Goal: Navigation & Orientation: Understand site structure

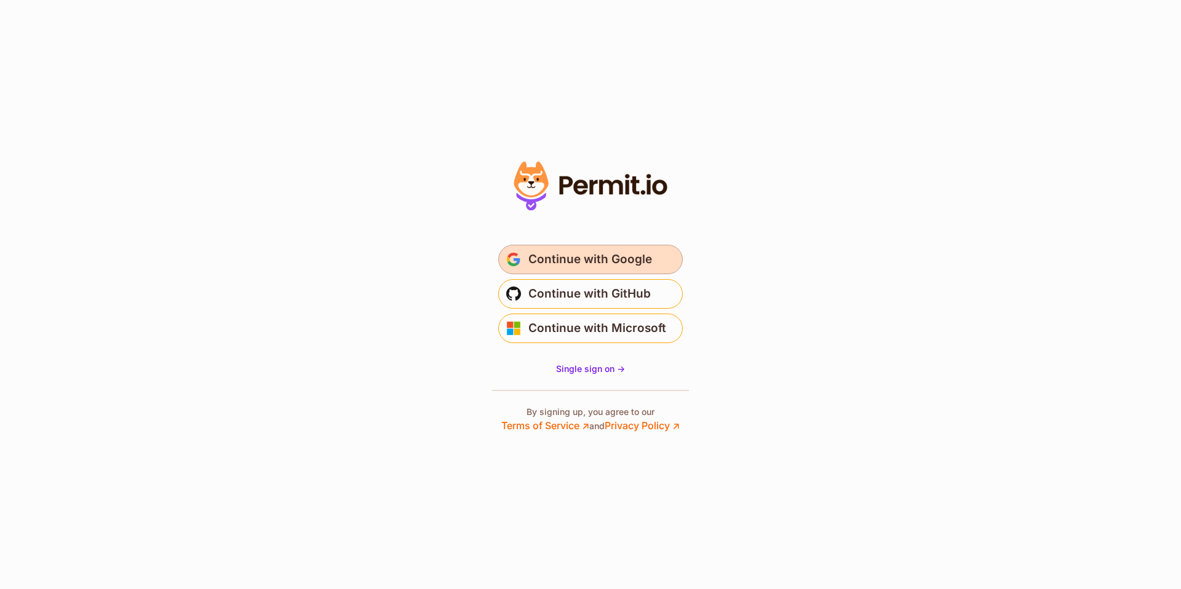
click at [606, 264] on span "Continue with Google" at bounding box center [590, 260] width 124 height 20
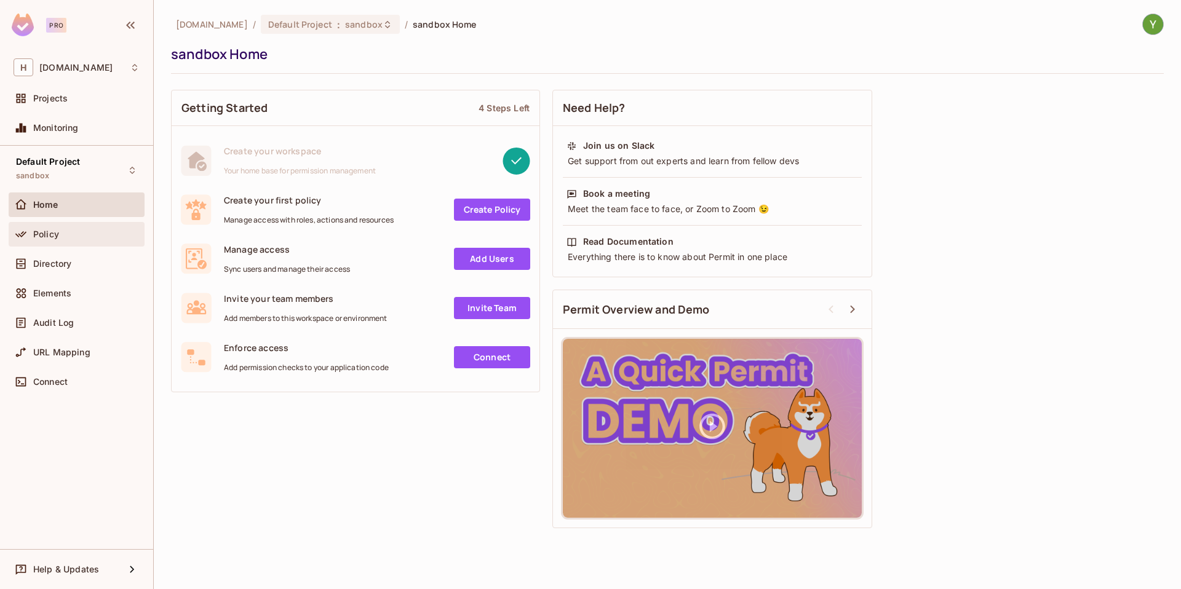
click at [46, 237] on span "Policy" at bounding box center [46, 234] width 26 height 10
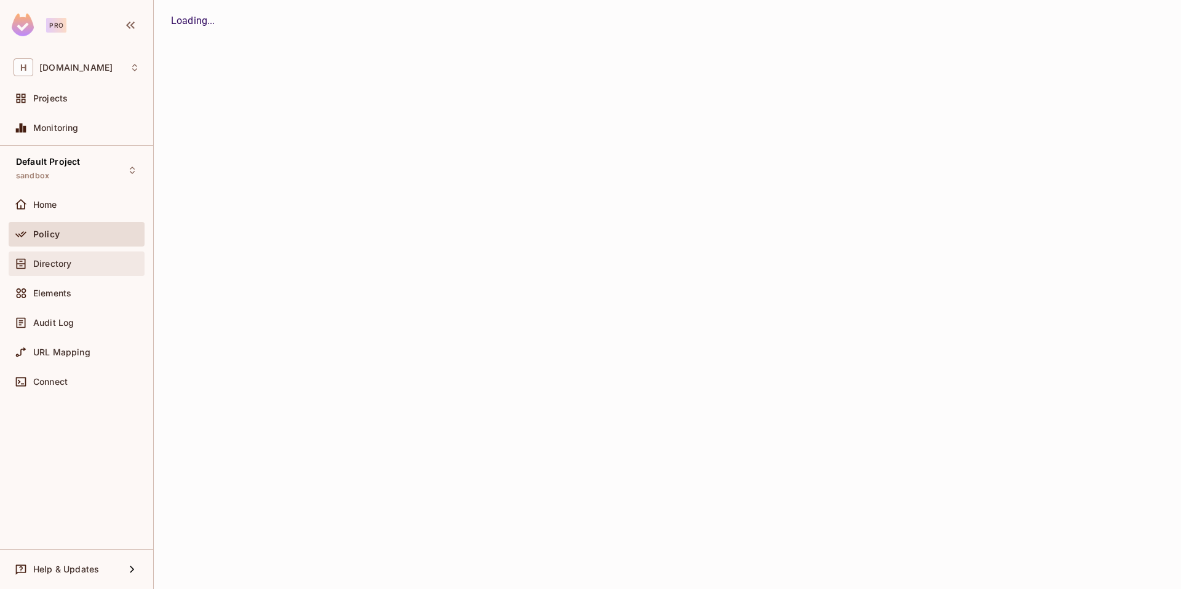
click at [55, 272] on div "Directory" at bounding box center [77, 264] width 136 height 25
click at [56, 300] on div "Elements" at bounding box center [77, 293] width 126 height 15
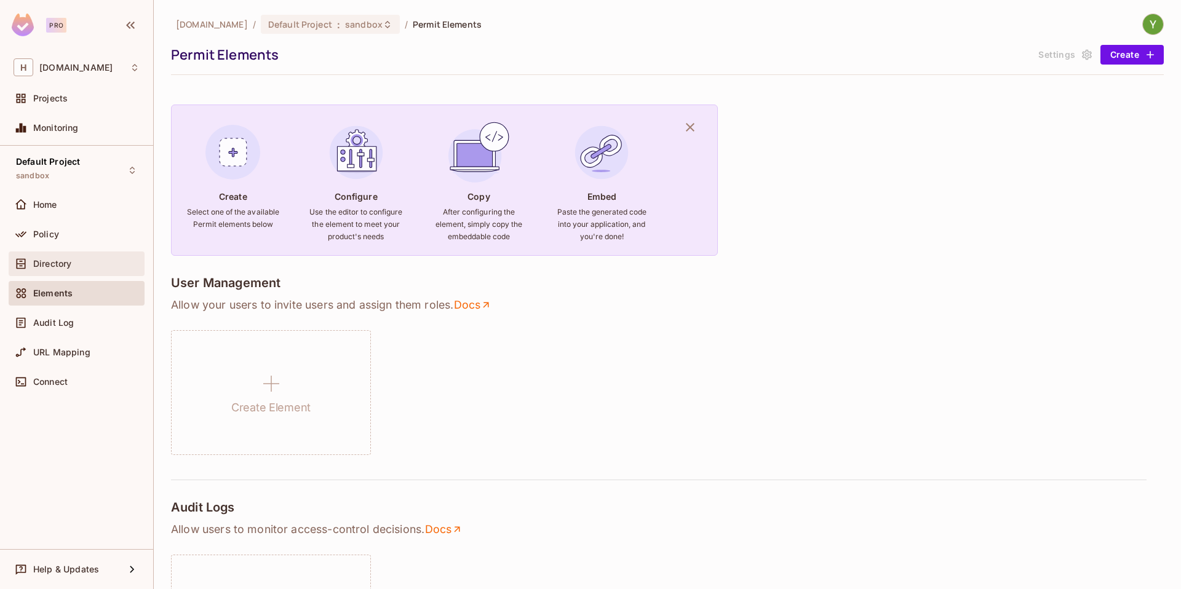
click at [60, 271] on div "Directory" at bounding box center [77, 264] width 136 height 25
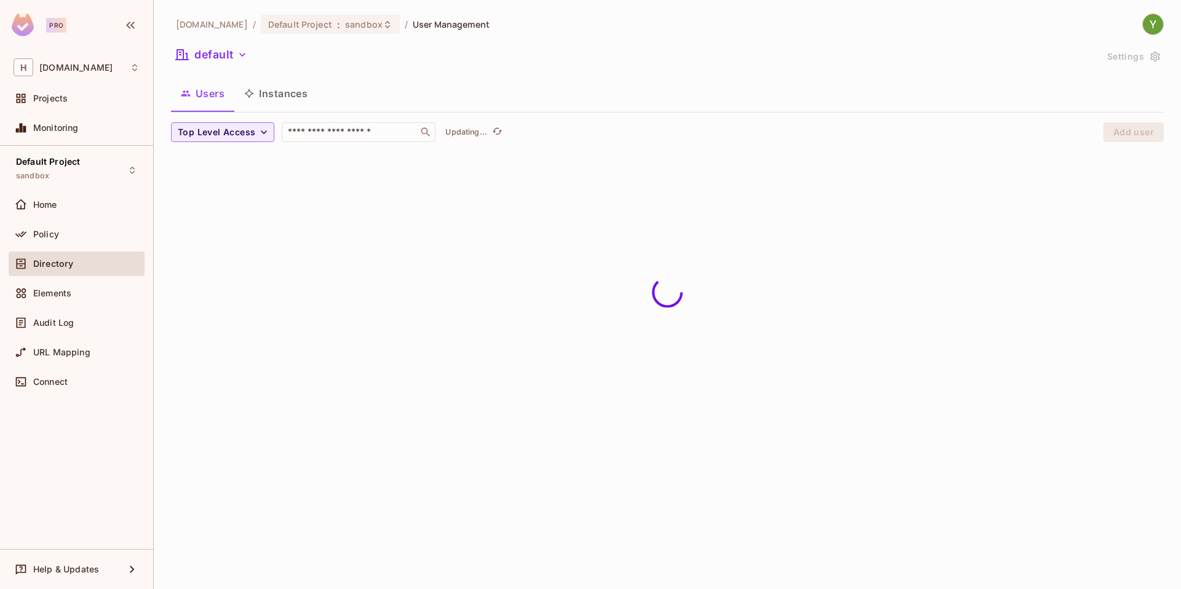
click at [262, 85] on button "Instances" at bounding box center [275, 93] width 83 height 31
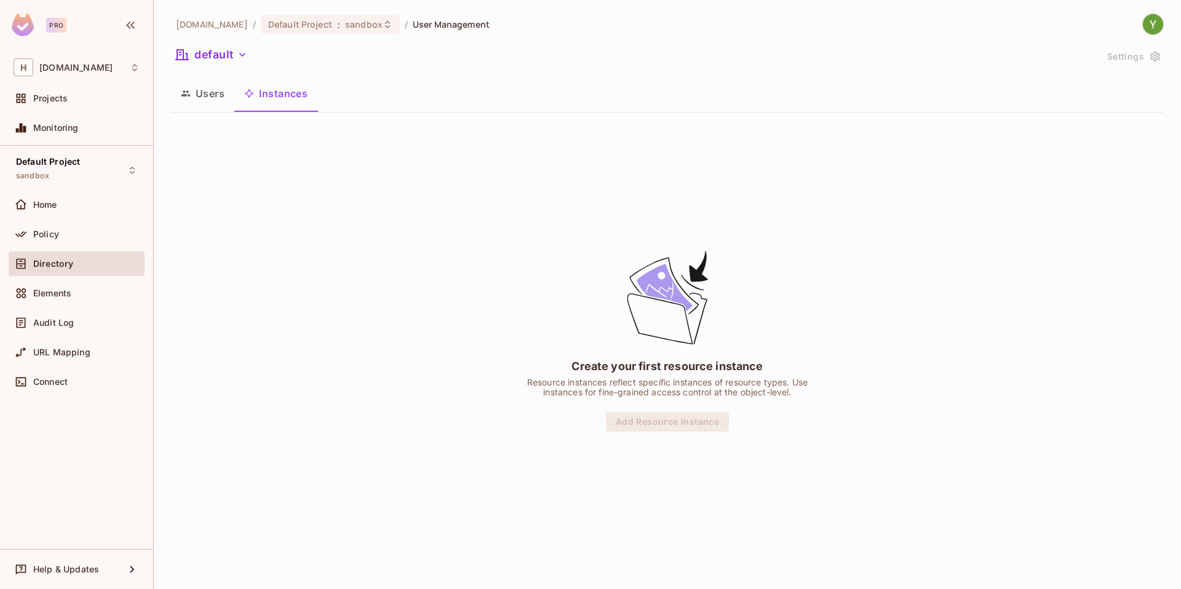
click at [189, 96] on icon "button" at bounding box center [185, 94] width 9 height 6
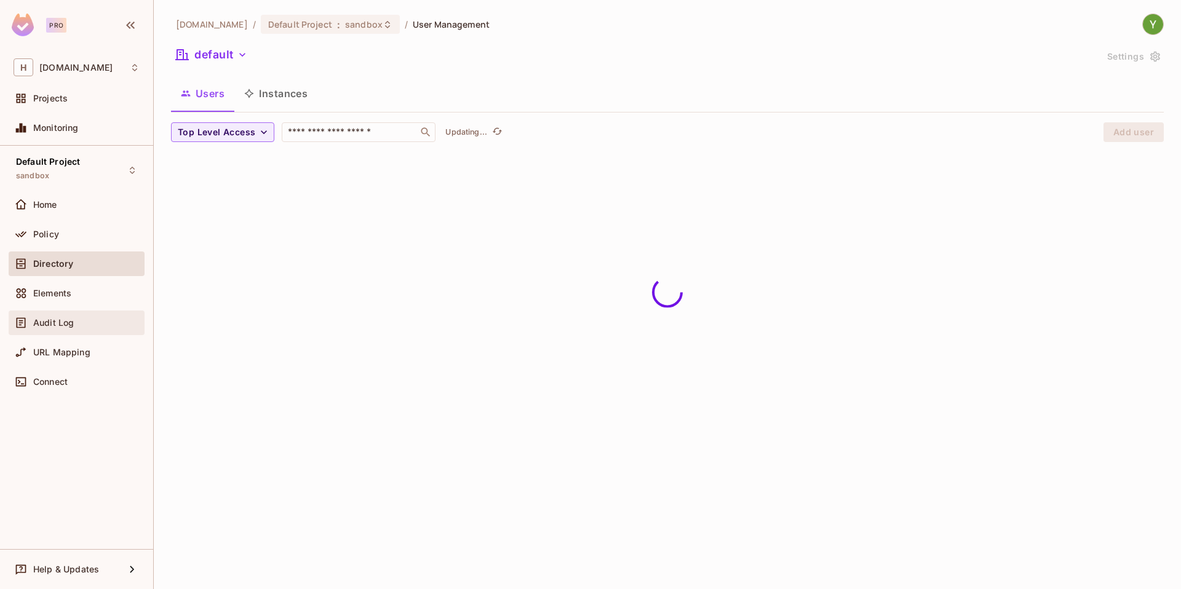
click at [71, 322] on span "Audit Log" at bounding box center [53, 323] width 41 height 10
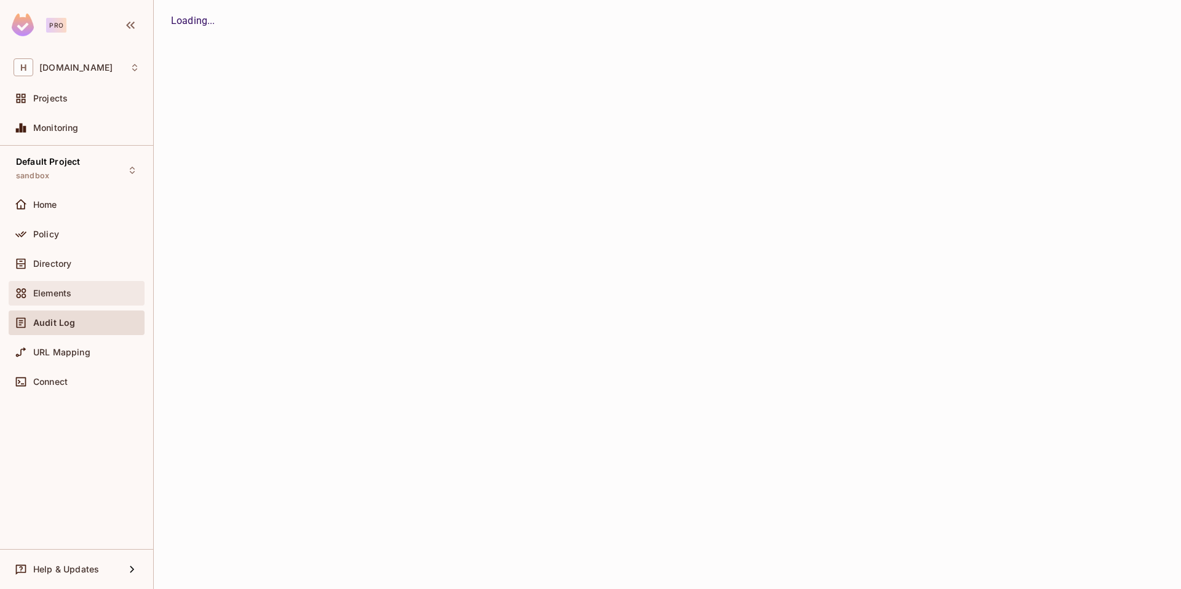
click at [60, 286] on div "Elements" at bounding box center [77, 293] width 126 height 15
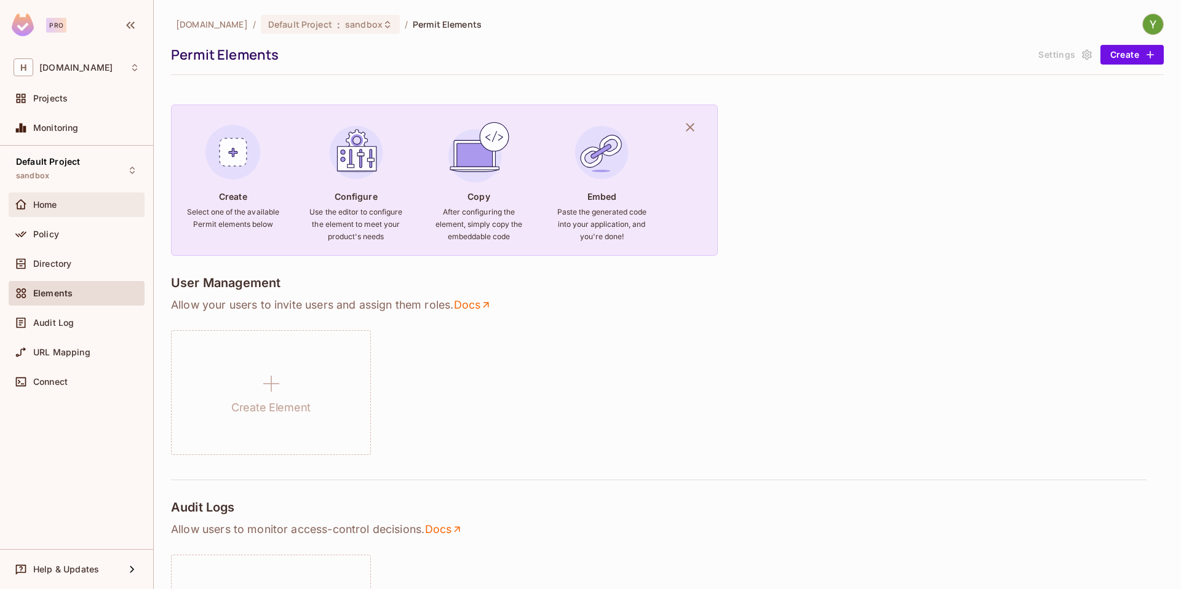
click at [65, 207] on div "Home" at bounding box center [86, 205] width 106 height 10
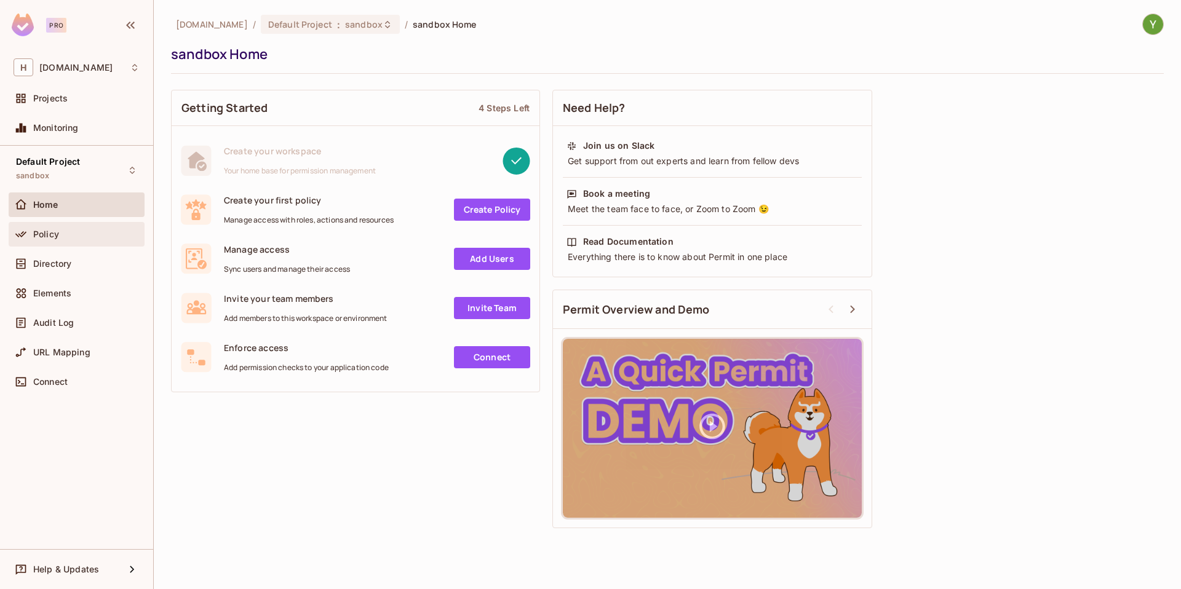
click at [55, 237] on span "Policy" at bounding box center [46, 234] width 26 height 10
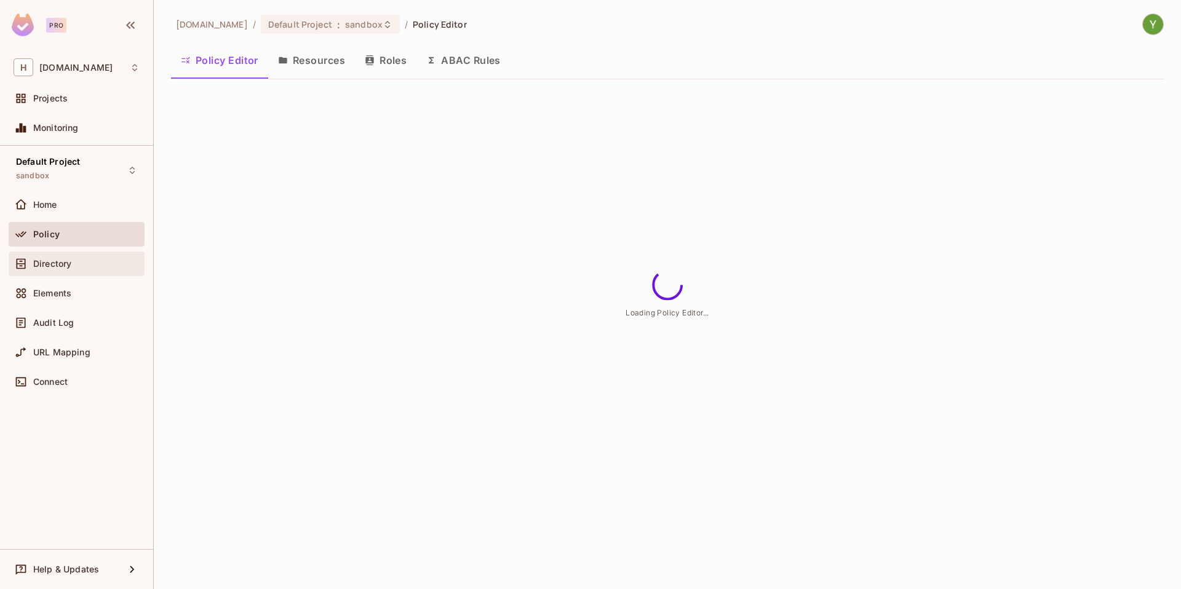
click at [50, 266] on span "Directory" at bounding box center [52, 264] width 38 height 10
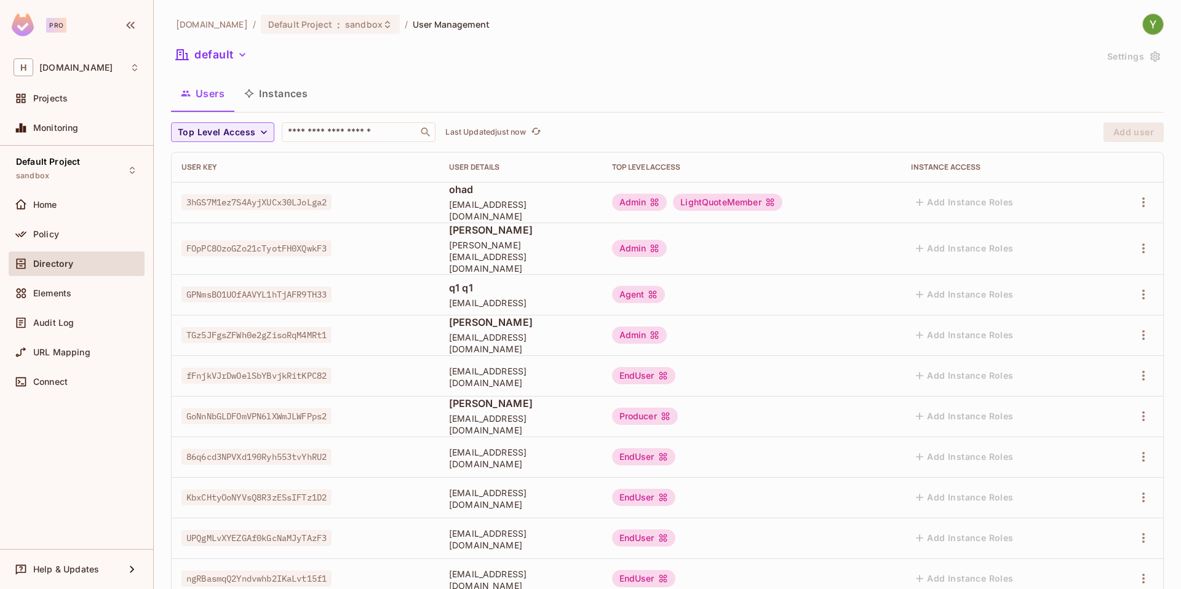
click at [659, 202] on icon at bounding box center [655, 202] width 10 height 10
click at [1136, 199] on icon "button" at bounding box center [1143, 202] width 15 height 15
click at [1131, 199] on div at bounding box center [590, 294] width 1181 height 589
click at [41, 298] on div "Elements" at bounding box center [77, 293] width 126 height 15
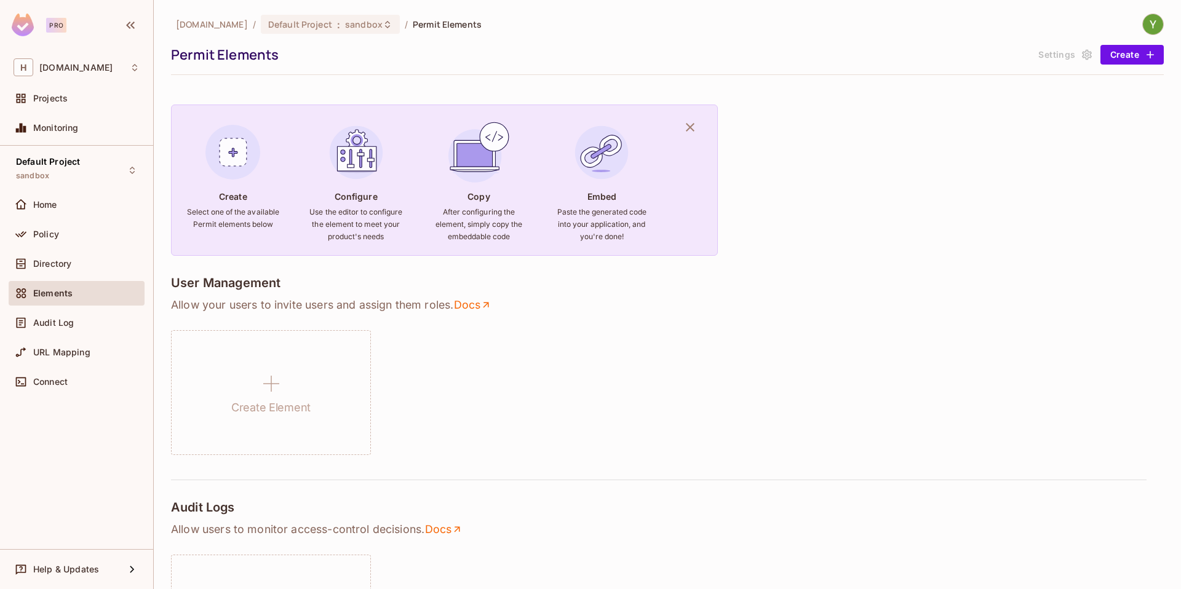
scroll to position [266, 0]
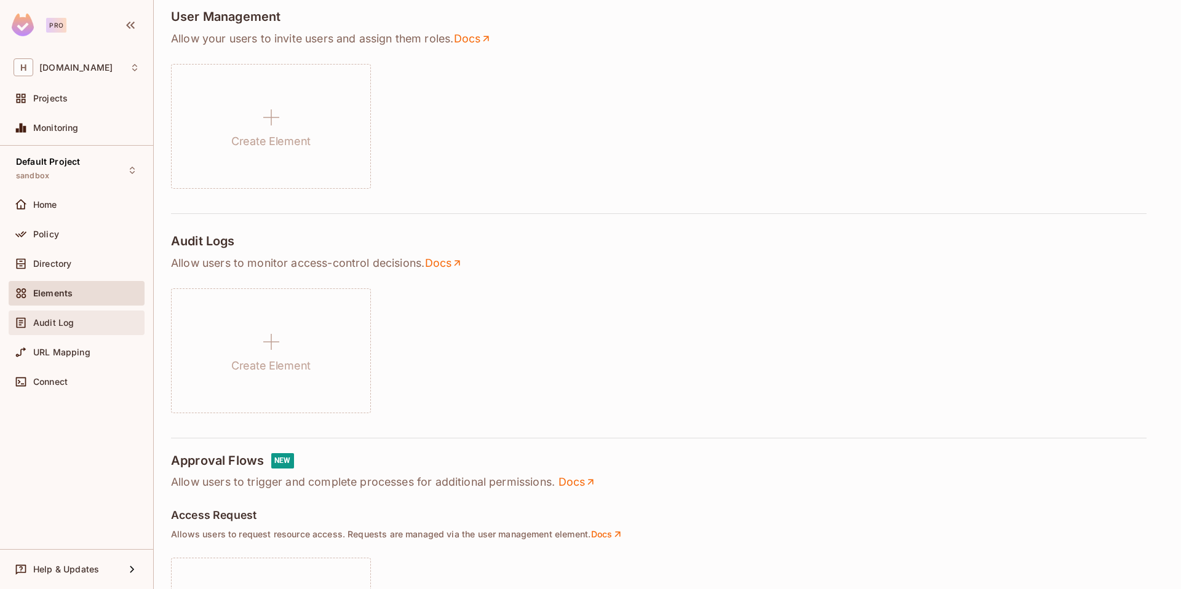
click at [64, 326] on span "Audit Log" at bounding box center [53, 323] width 41 height 10
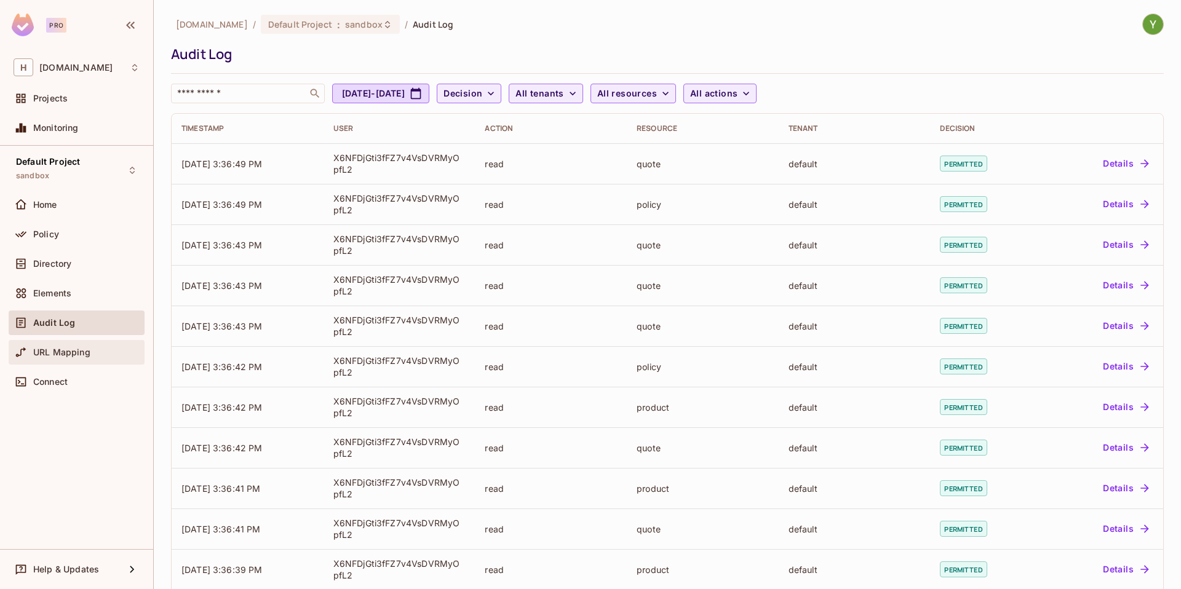
click at [62, 345] on div "URL Mapping" at bounding box center [77, 352] width 126 height 15
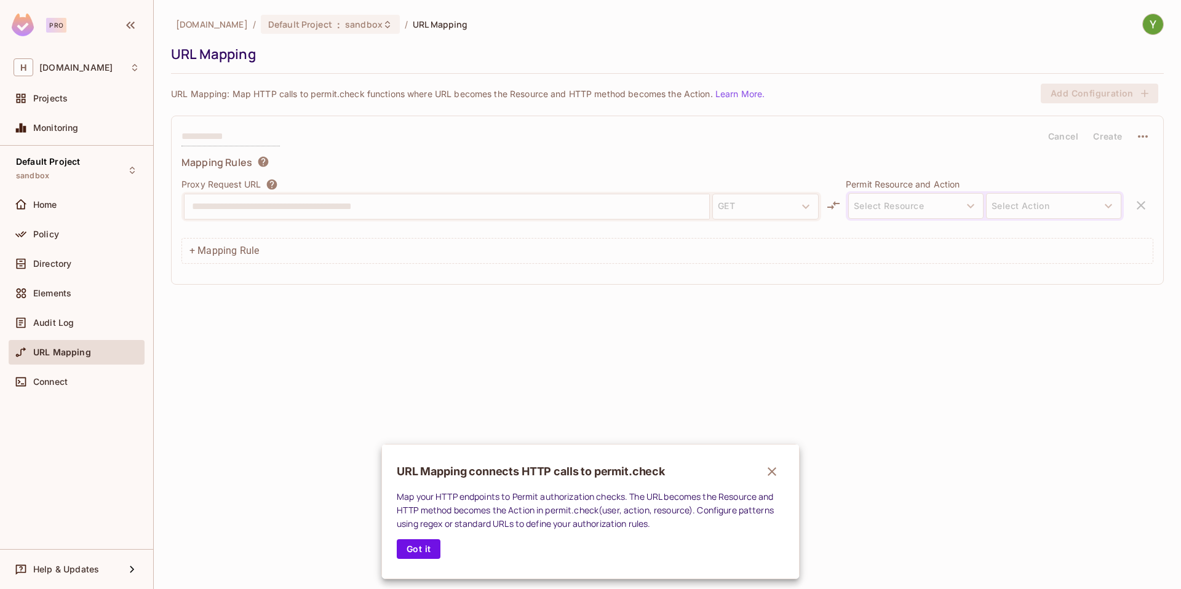
click at [54, 253] on div at bounding box center [590, 294] width 1181 height 589
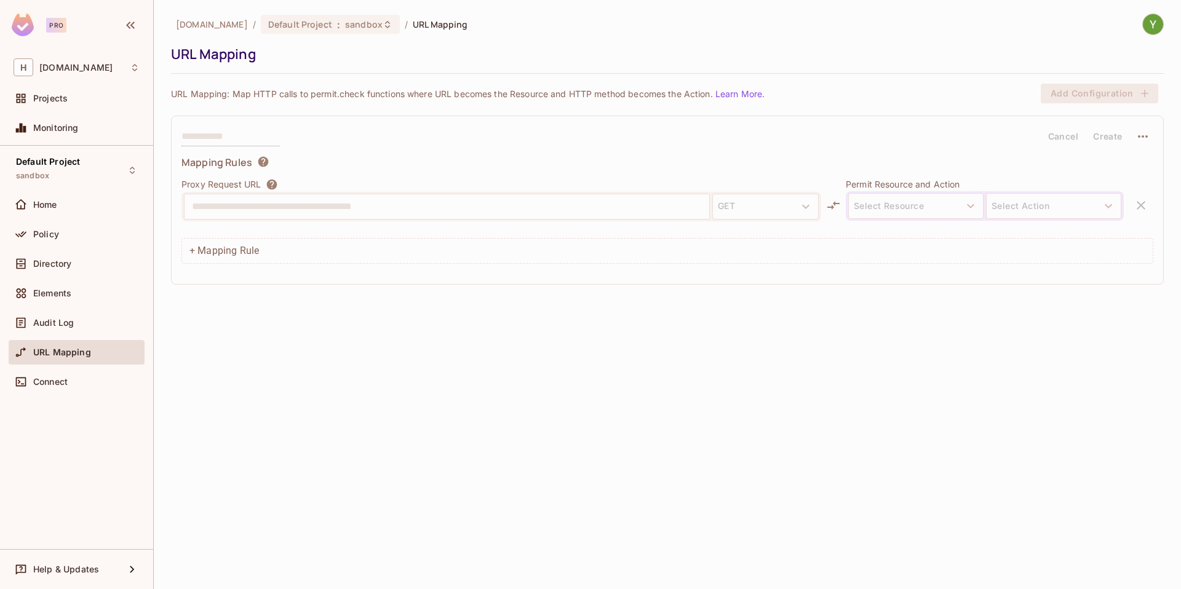
click at [54, 261] on span "Directory" at bounding box center [52, 264] width 38 height 10
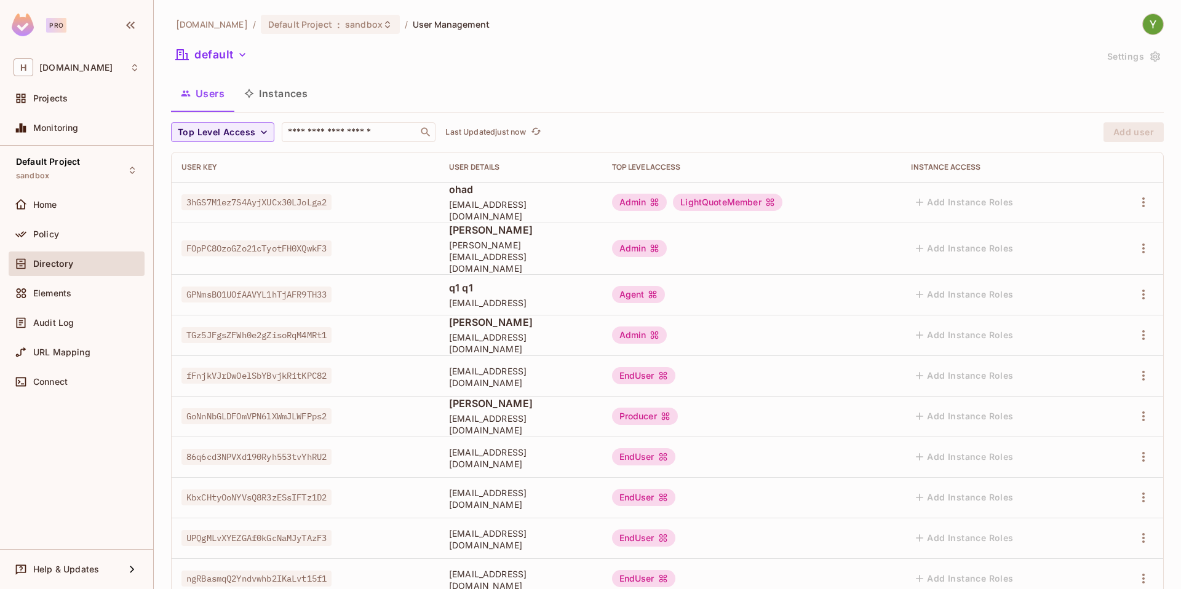
click at [245, 101] on button "Instances" at bounding box center [275, 93] width 83 height 31
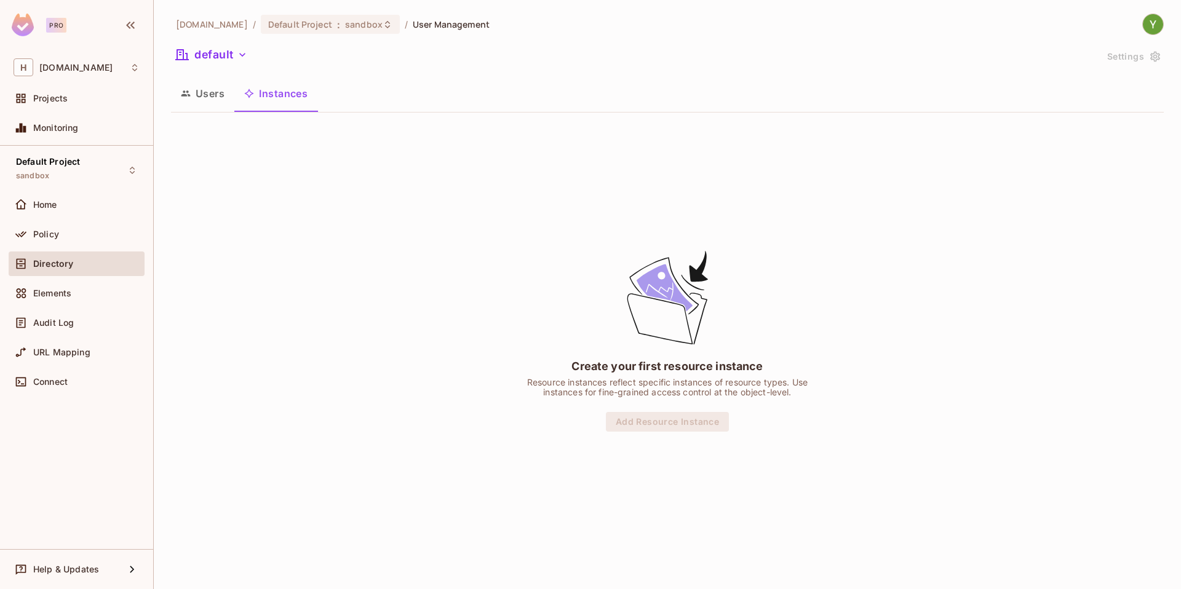
click at [197, 98] on button "Users" at bounding box center [202, 93] width 63 height 31
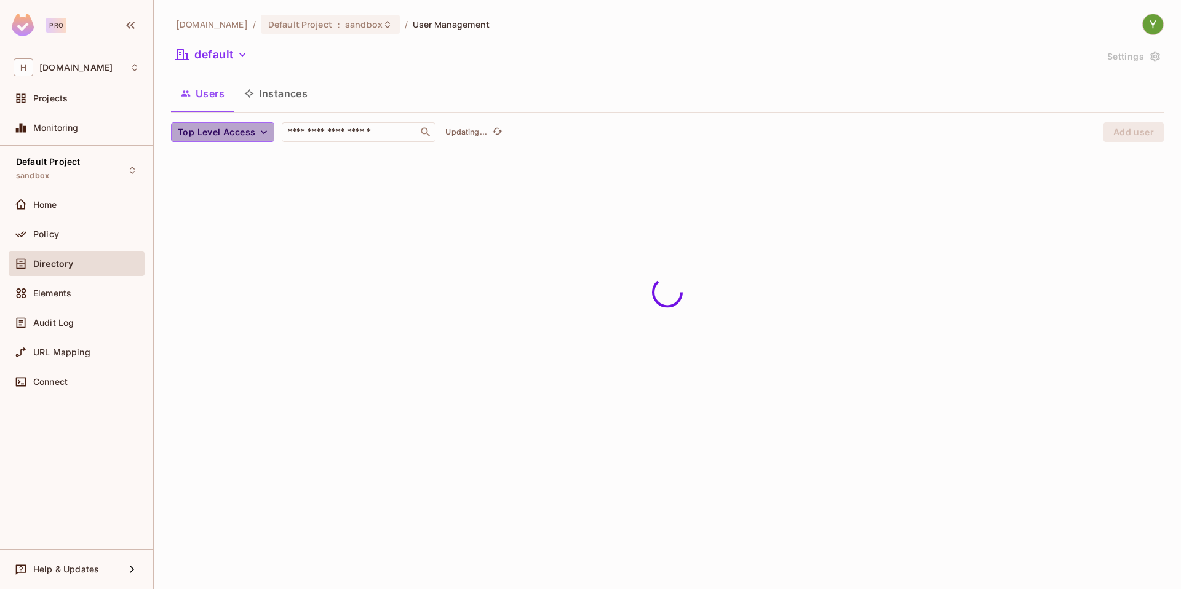
click at [231, 127] on span "Top Level Access" at bounding box center [216, 132] width 77 height 15
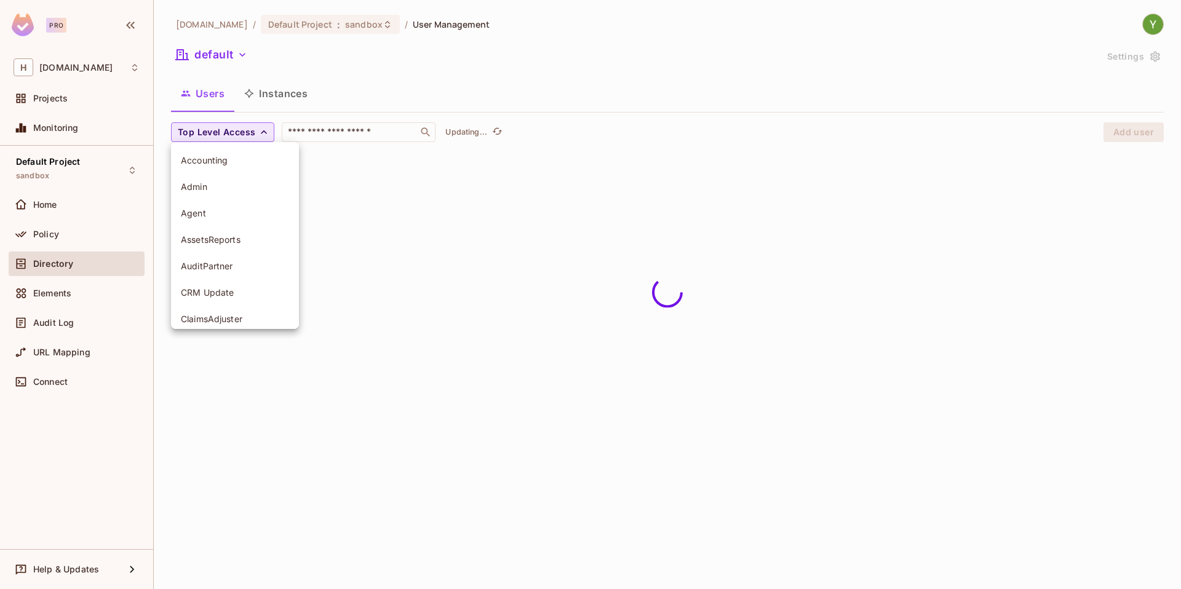
click at [231, 127] on div at bounding box center [590, 294] width 1181 height 589
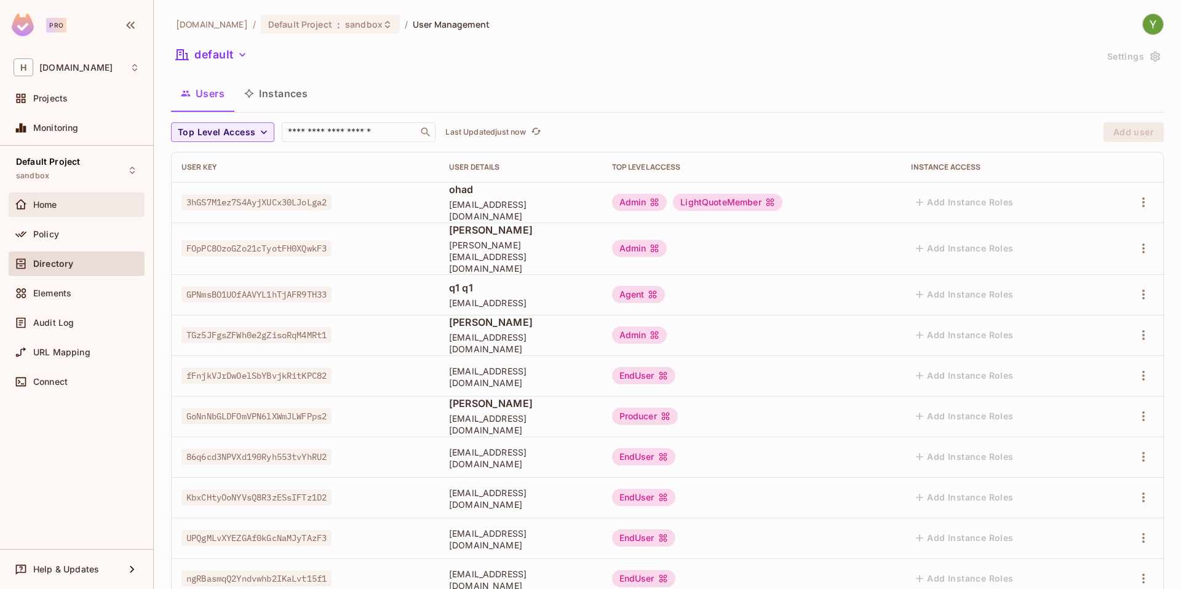
click at [90, 208] on div "Home" at bounding box center [86, 205] width 106 height 10
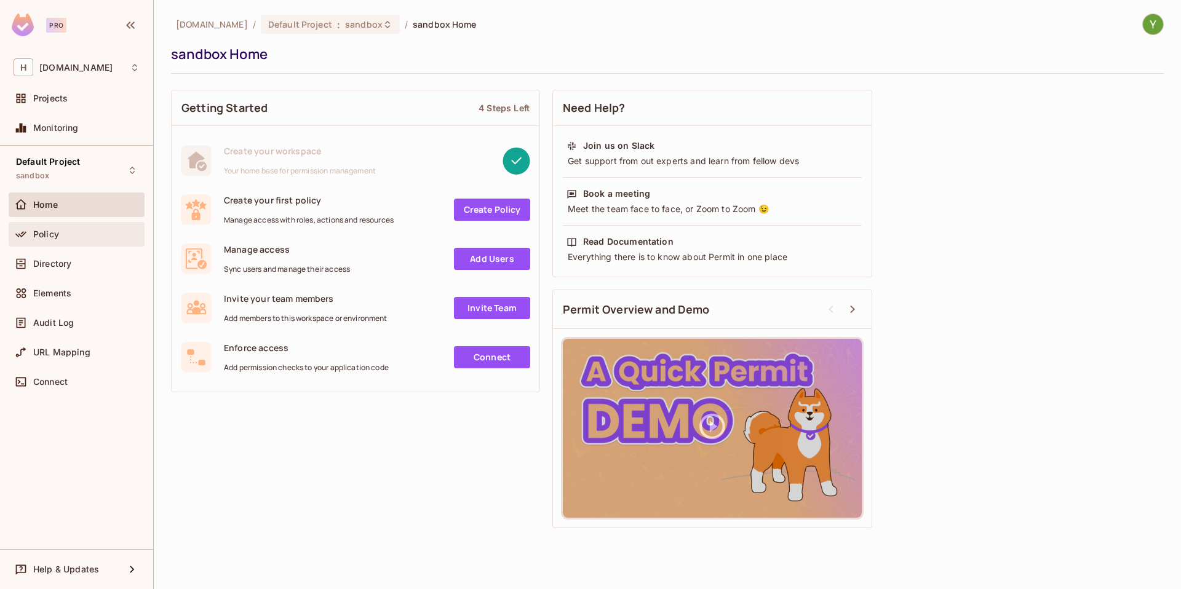
click at [59, 232] on div "Policy" at bounding box center [86, 234] width 106 height 10
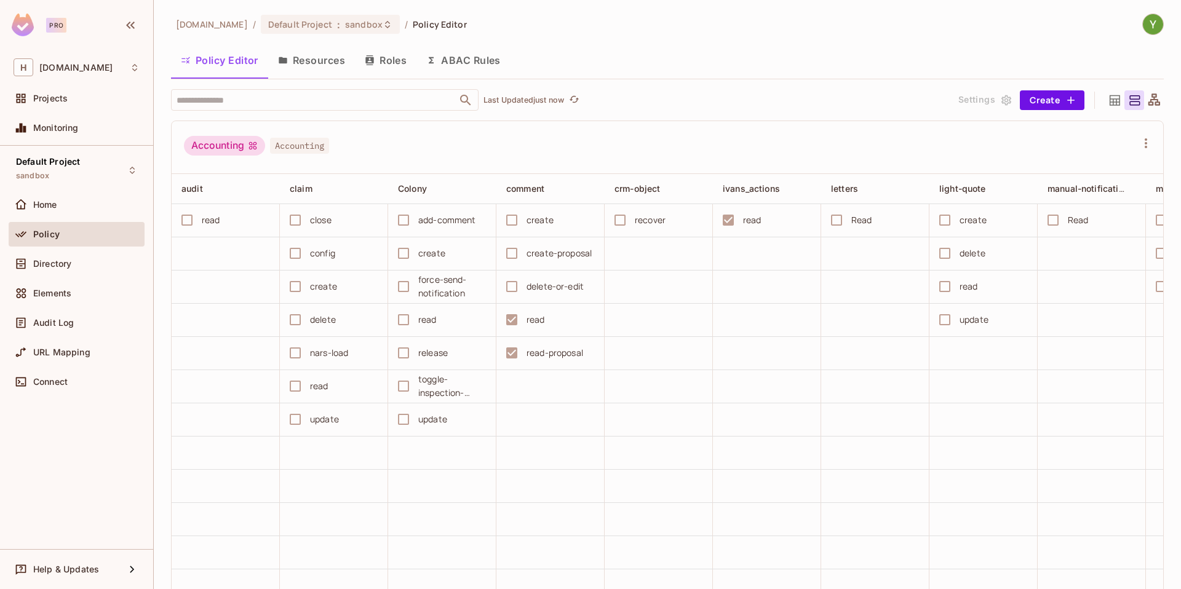
click at [314, 148] on span "Accounting" at bounding box center [299, 146] width 59 height 16
click at [230, 143] on div "Accounting" at bounding box center [224, 146] width 81 height 20
click at [228, 146] on div "Accounting" at bounding box center [224, 146] width 81 height 20
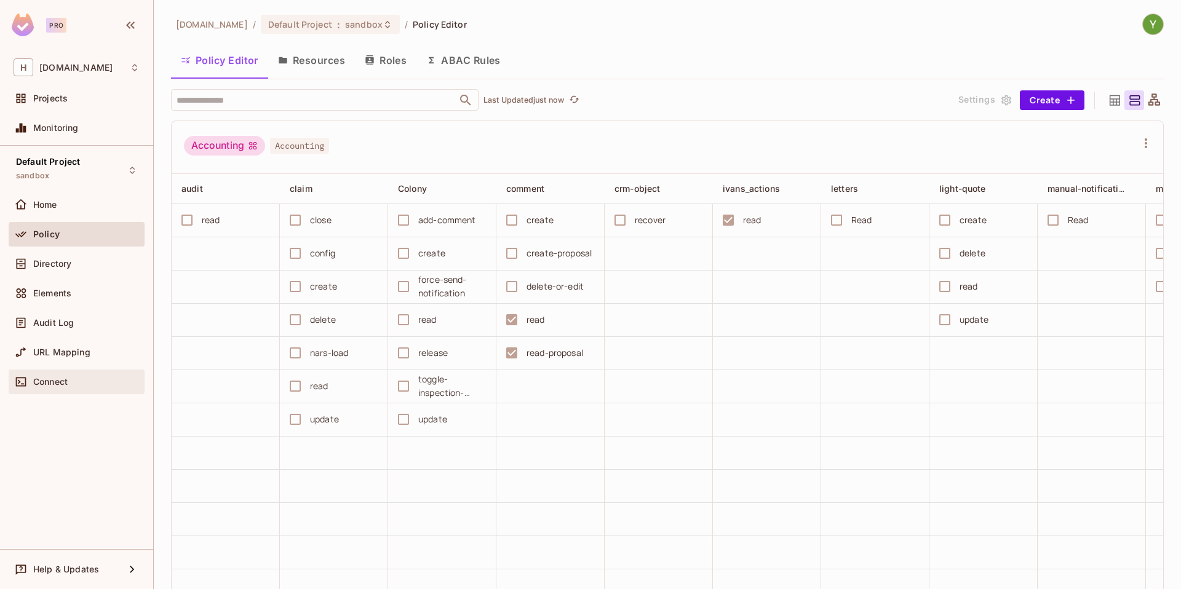
click at [102, 373] on div "Connect" at bounding box center [77, 382] width 136 height 25
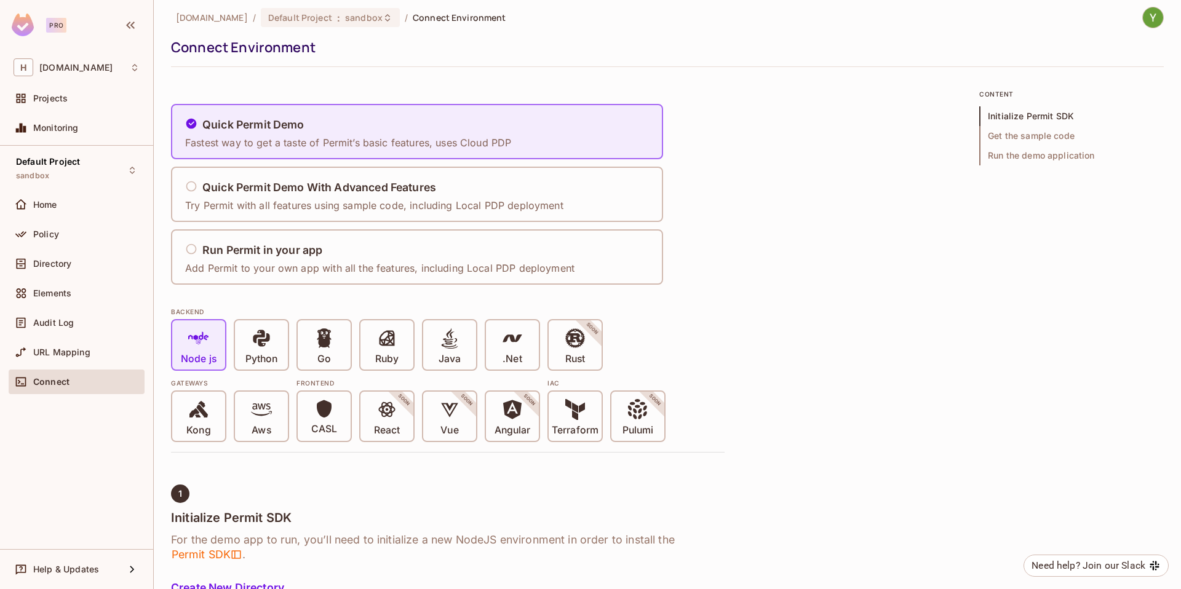
scroll to position [20, 0]
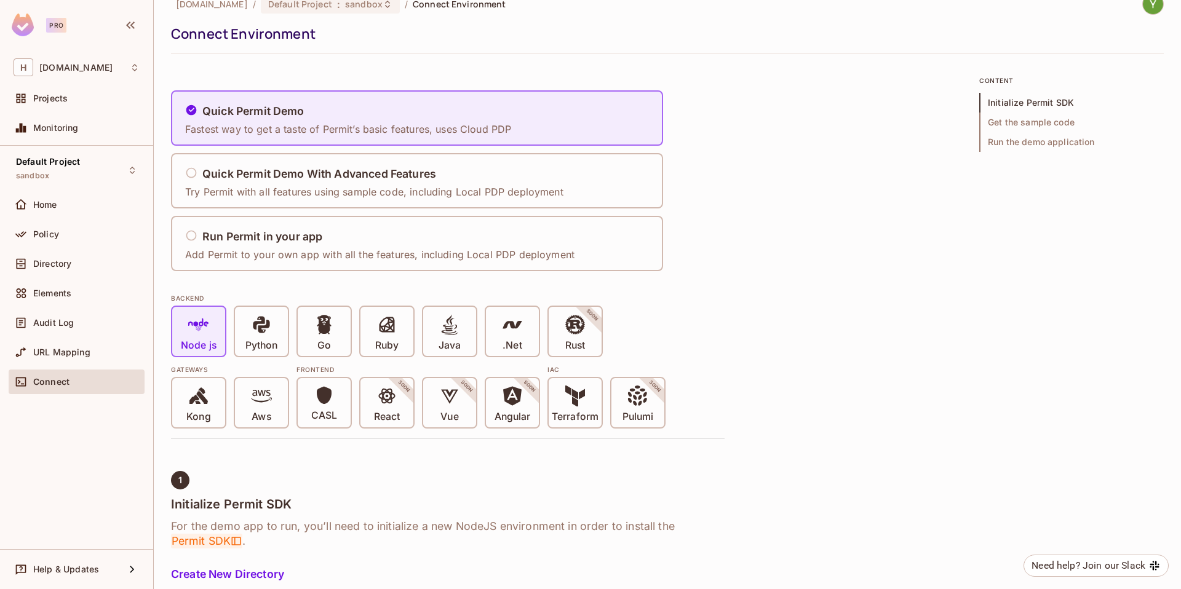
click at [218, 542] on span "Permit SDK" at bounding box center [206, 541] width 71 height 15
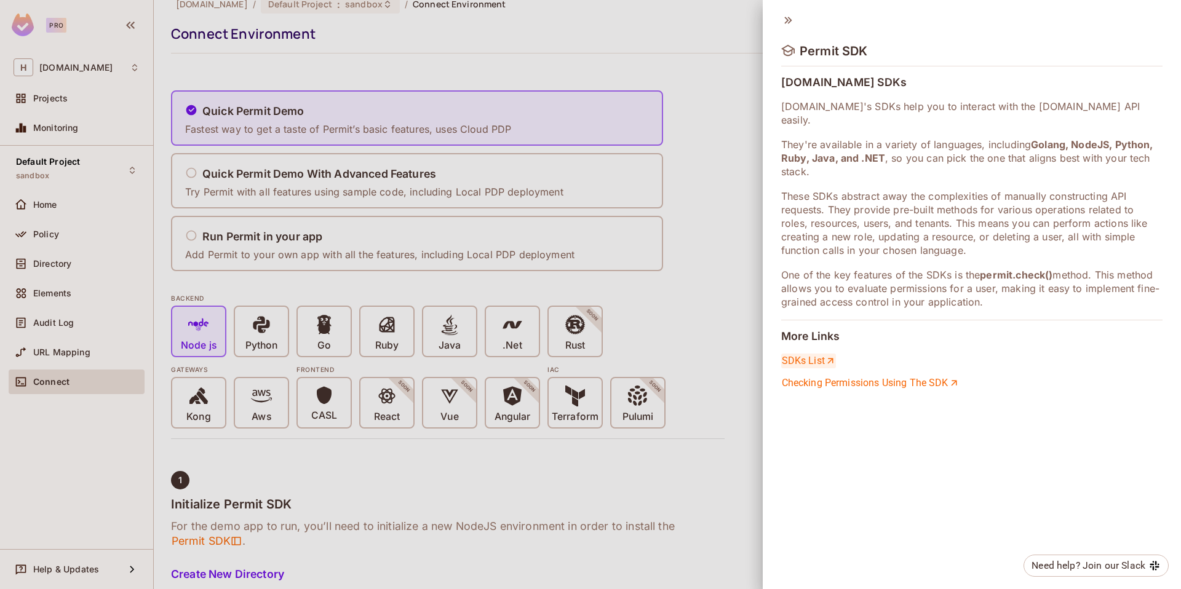
click at [800, 354] on link "SDKs List" at bounding box center [808, 361] width 55 height 15
click at [784, 19] on icon at bounding box center [788, 21] width 14 height 14
